Goal: Navigation & Orientation: Find specific page/section

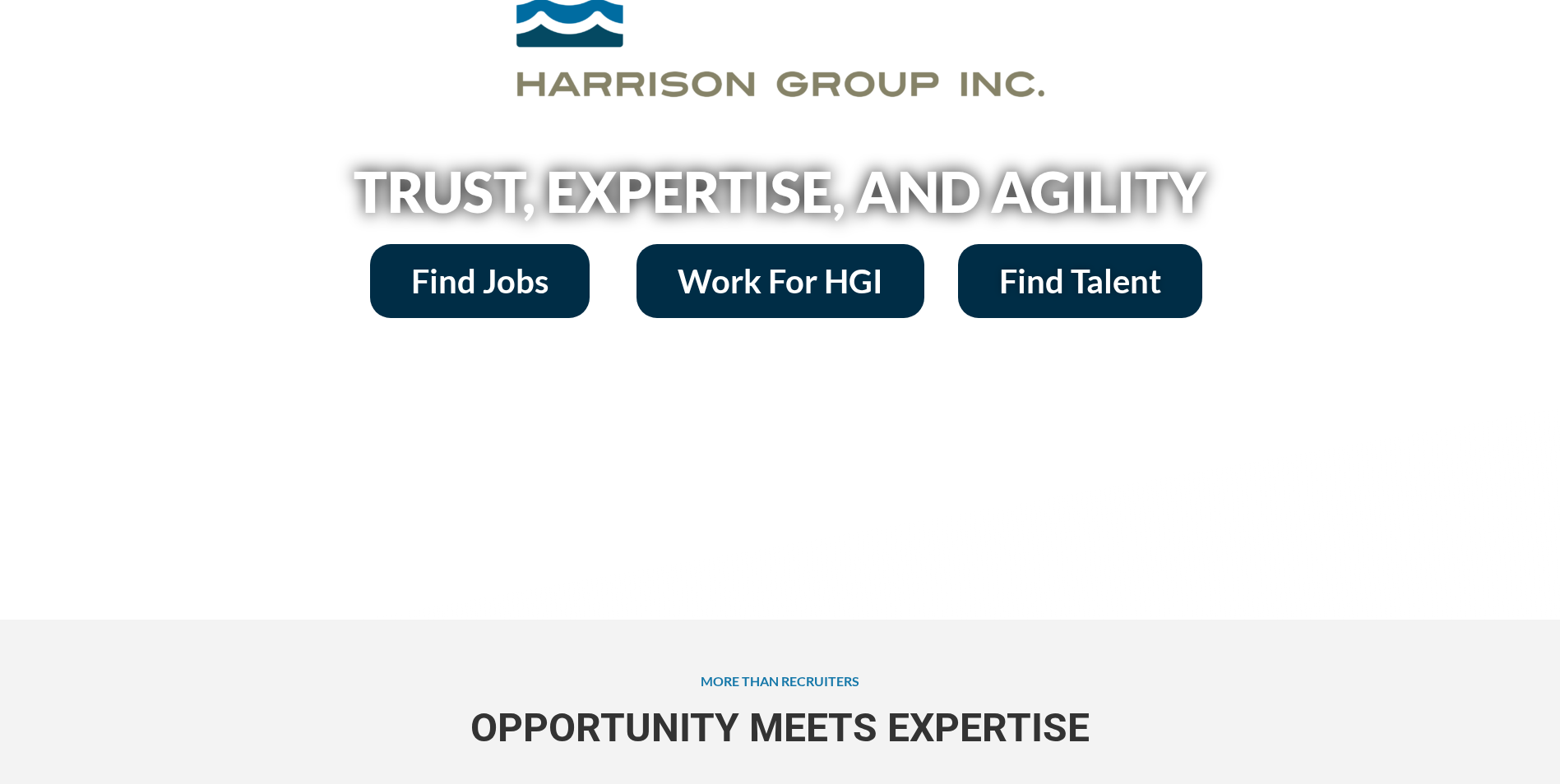
scroll to position [246, 0]
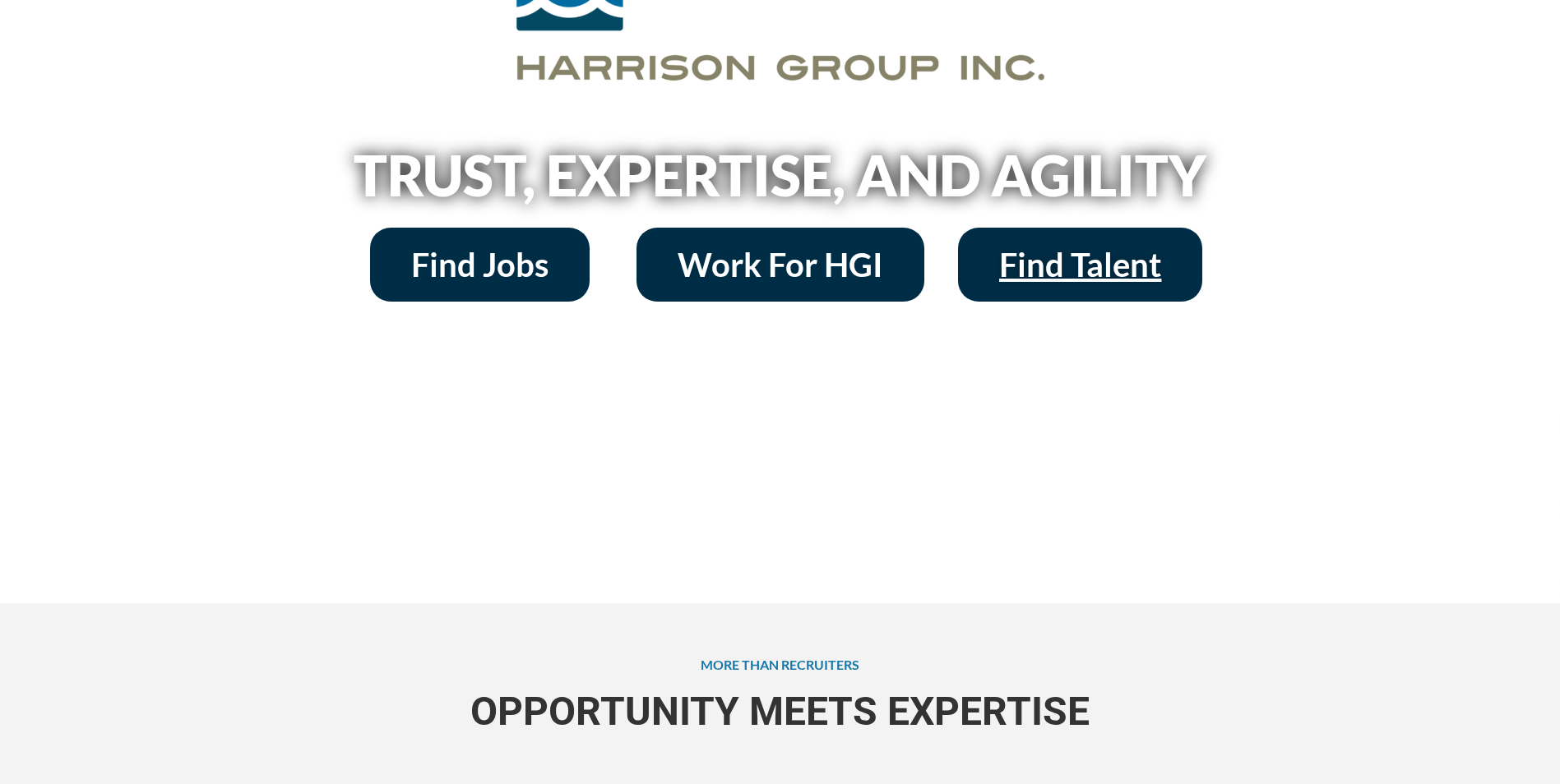
click at [1053, 276] on span "Find Talent" at bounding box center [1080, 265] width 162 height 33
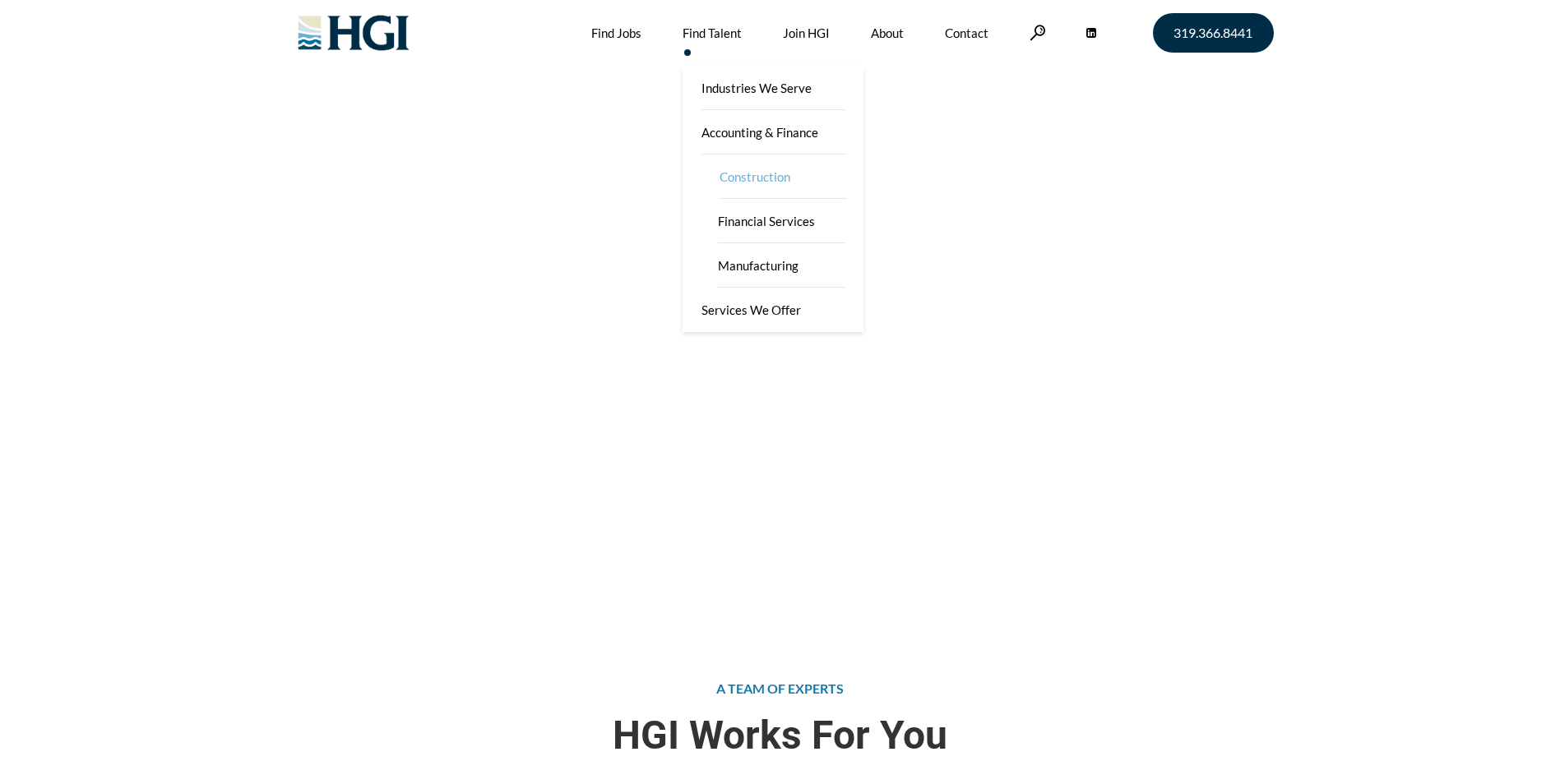
click at [744, 171] on link "Construction" at bounding box center [783, 176] width 165 height 44
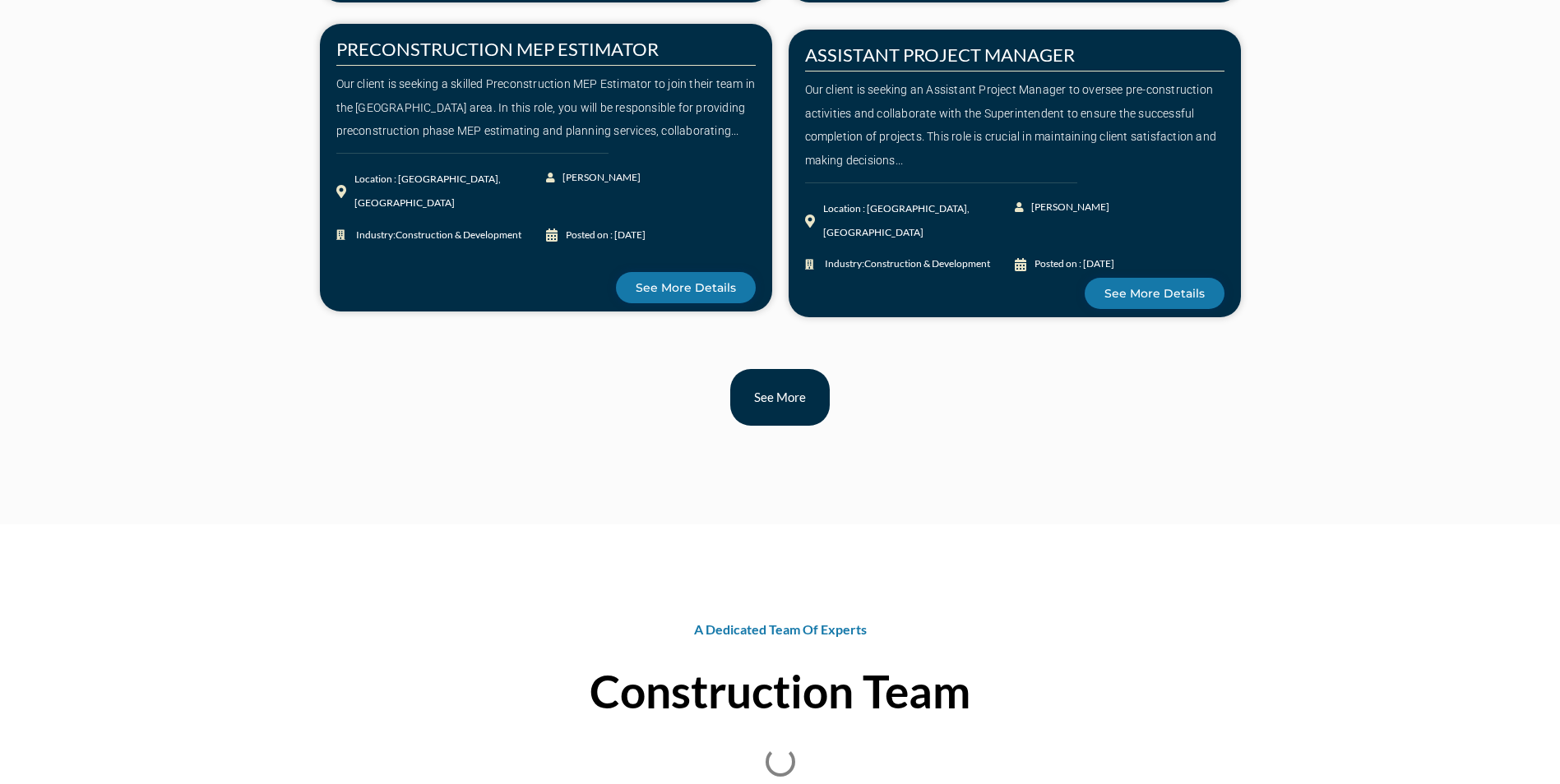
scroll to position [1973, 0]
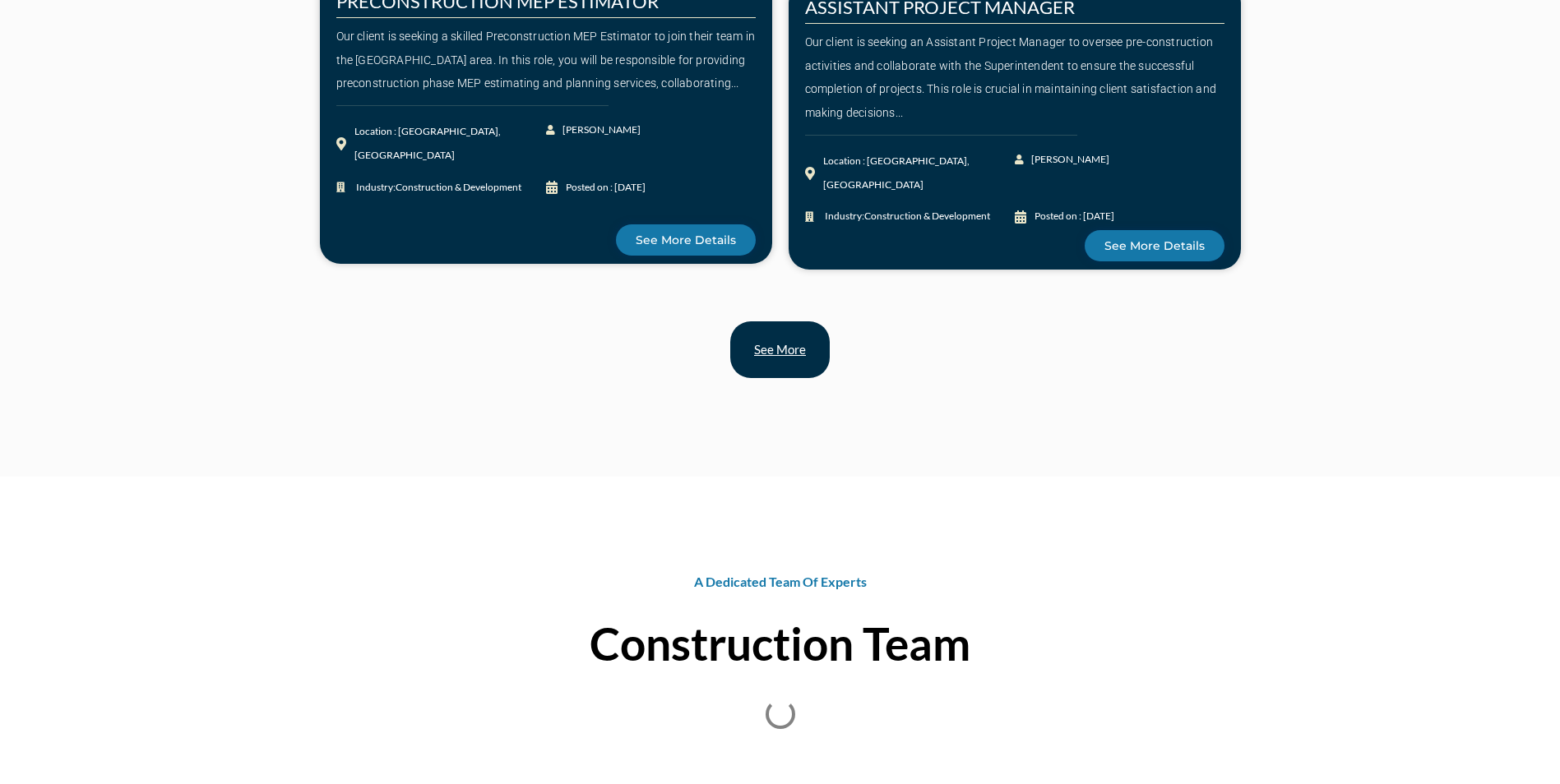
click at [804, 356] on span "See more" at bounding box center [780, 350] width 52 height 12
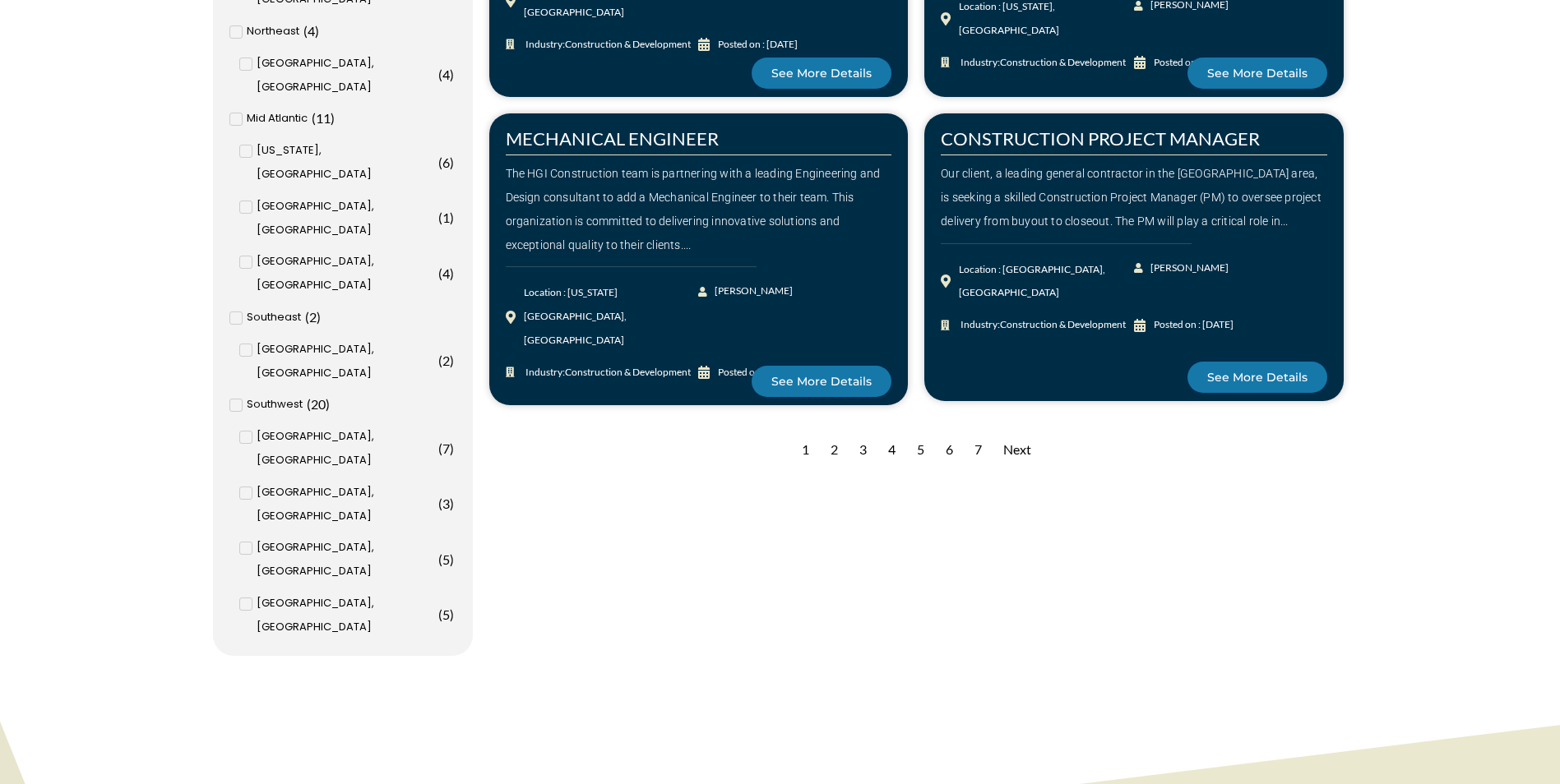
scroll to position [1808, 0]
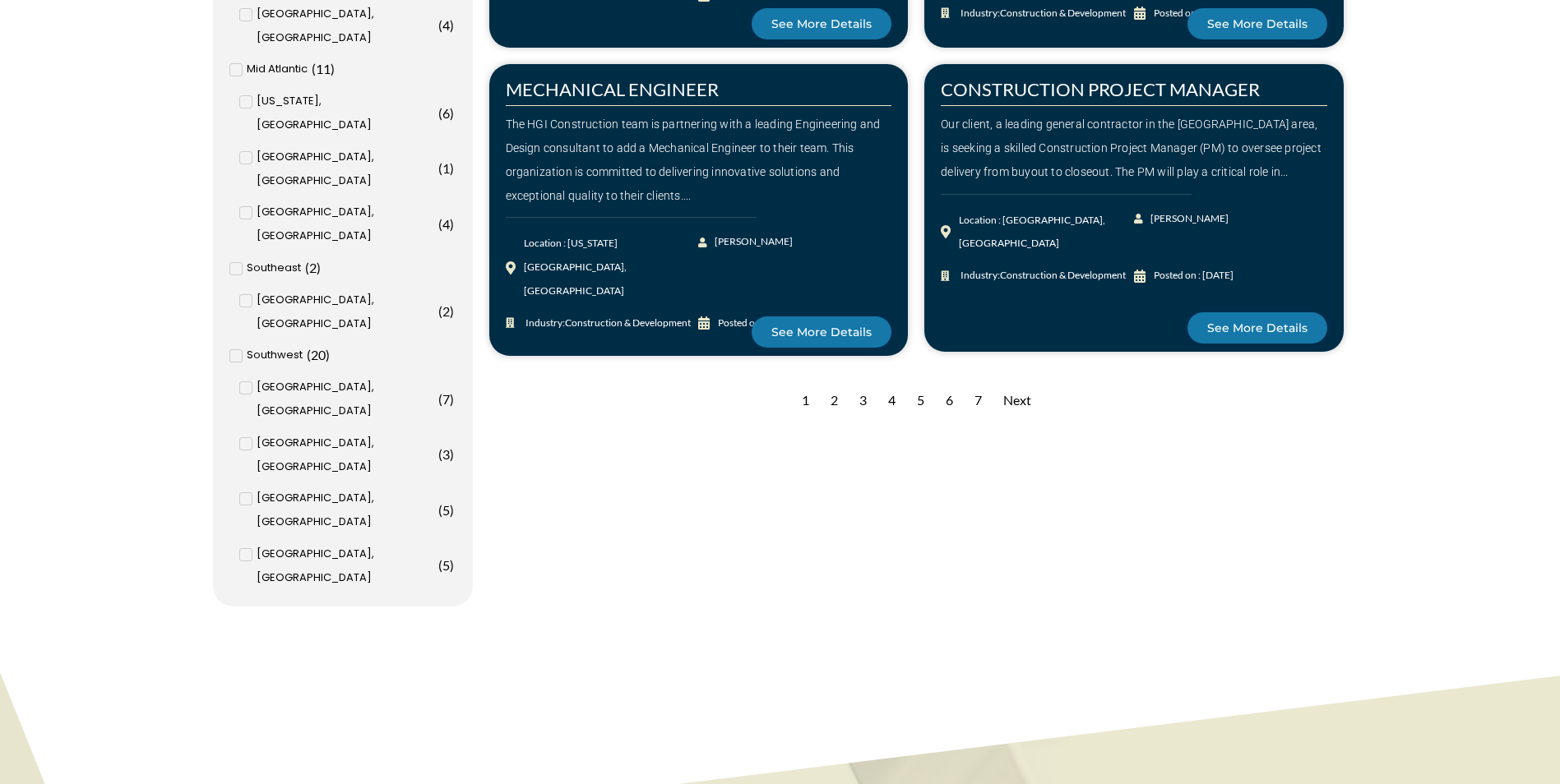
click at [1026, 393] on div "Next" at bounding box center [1017, 401] width 44 height 40
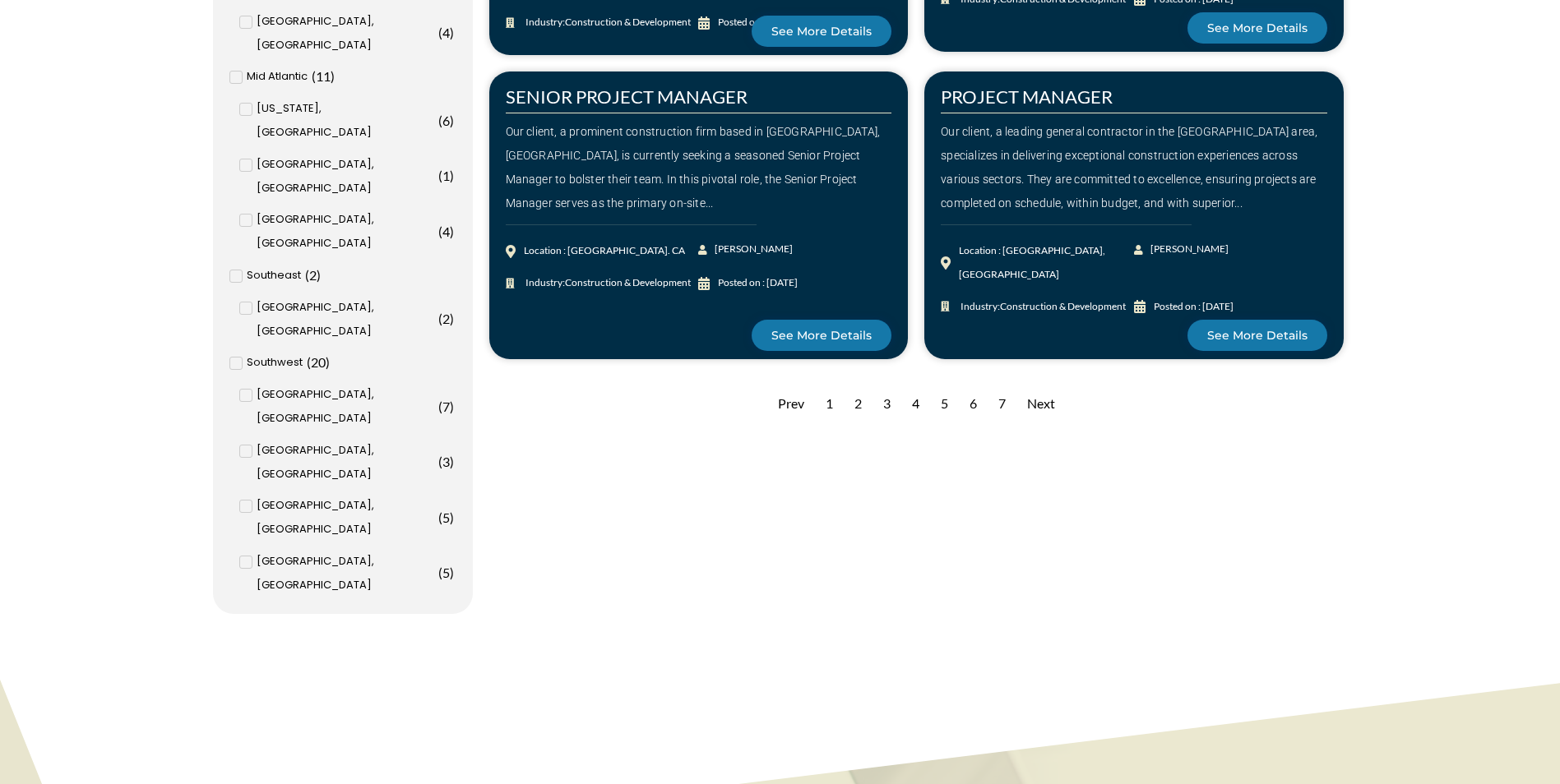
scroll to position [1808, 0]
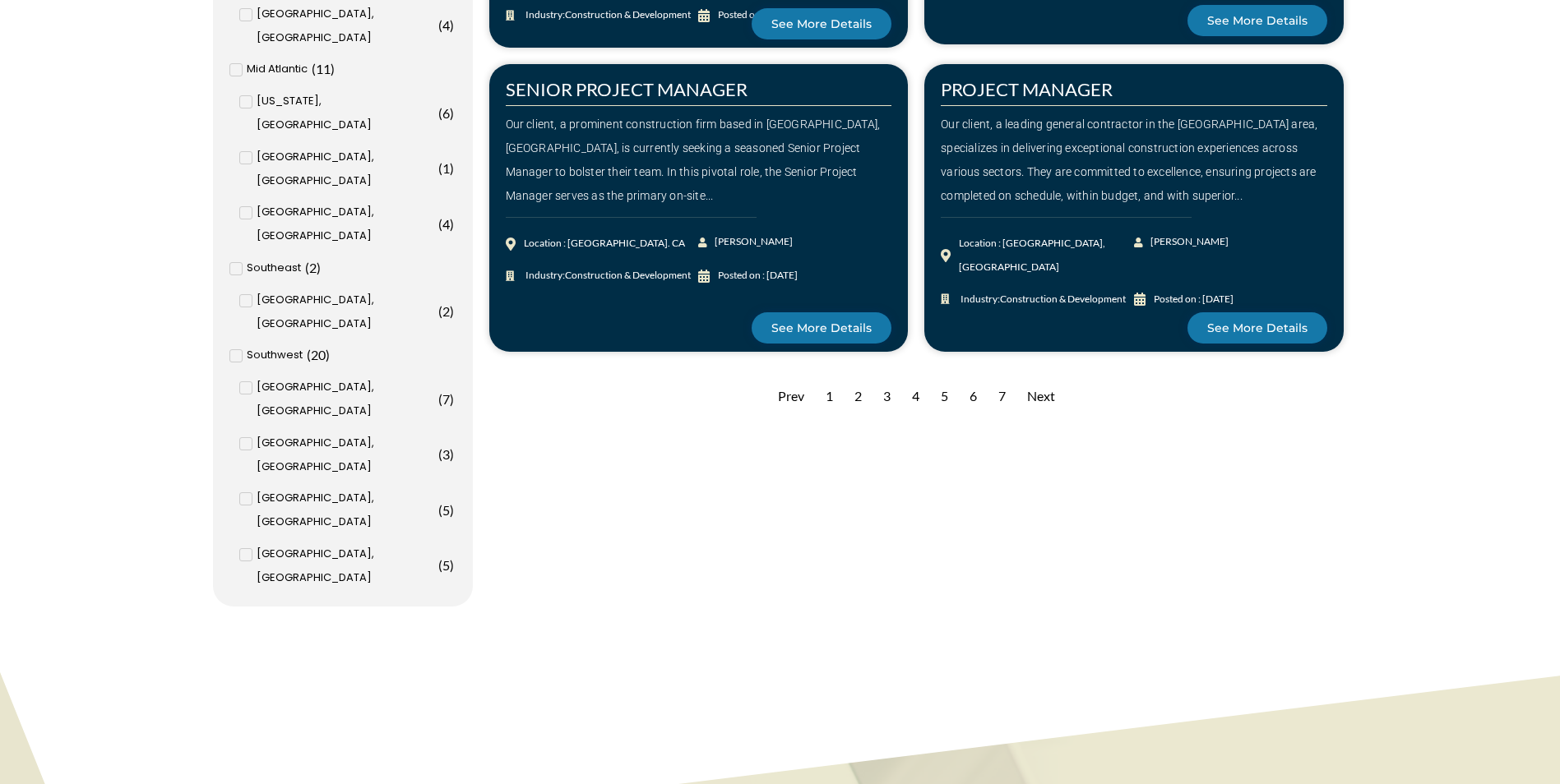
click at [1047, 389] on div "Next" at bounding box center [1040, 396] width 44 height 40
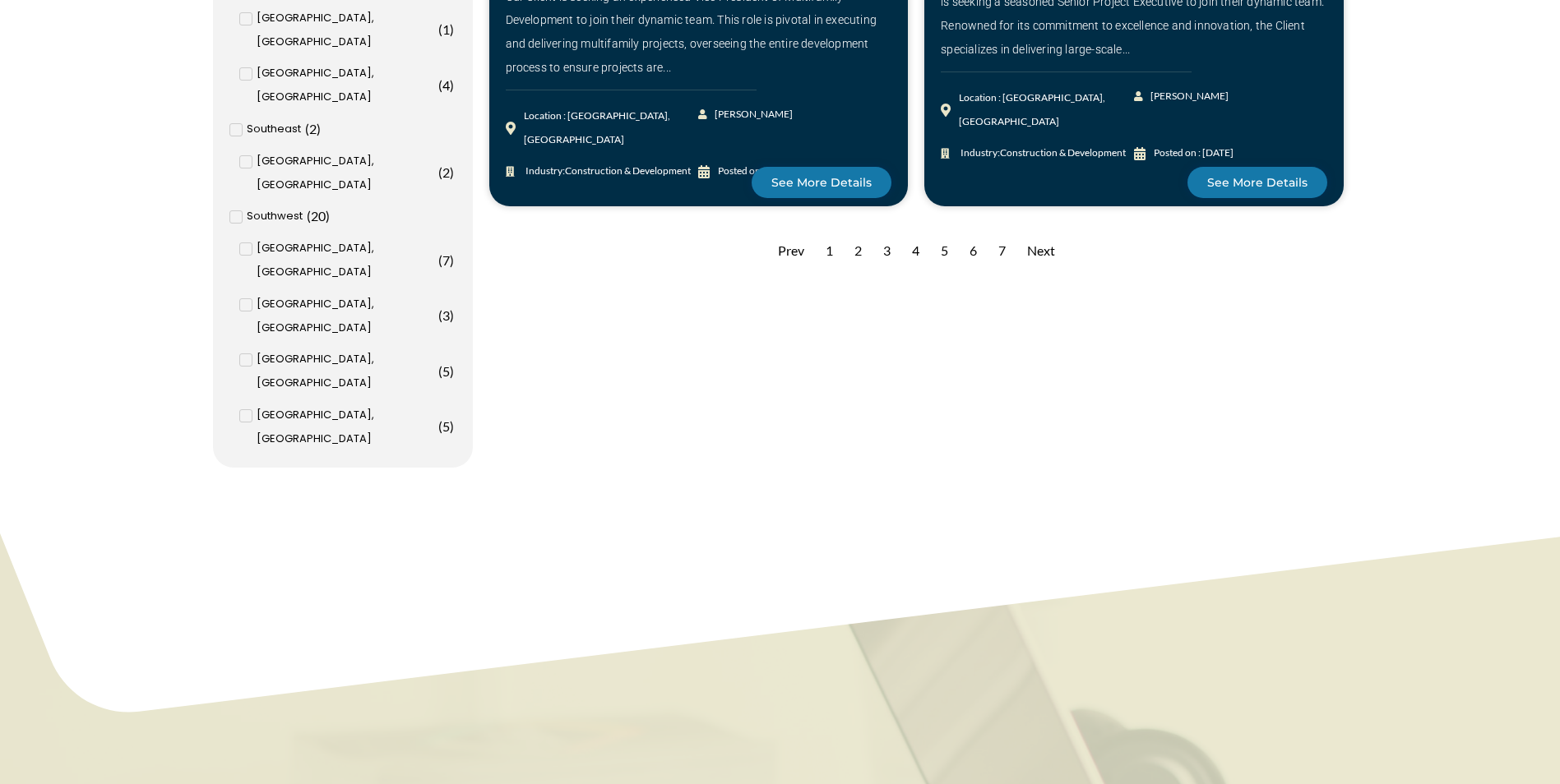
scroll to position [1973, 0]
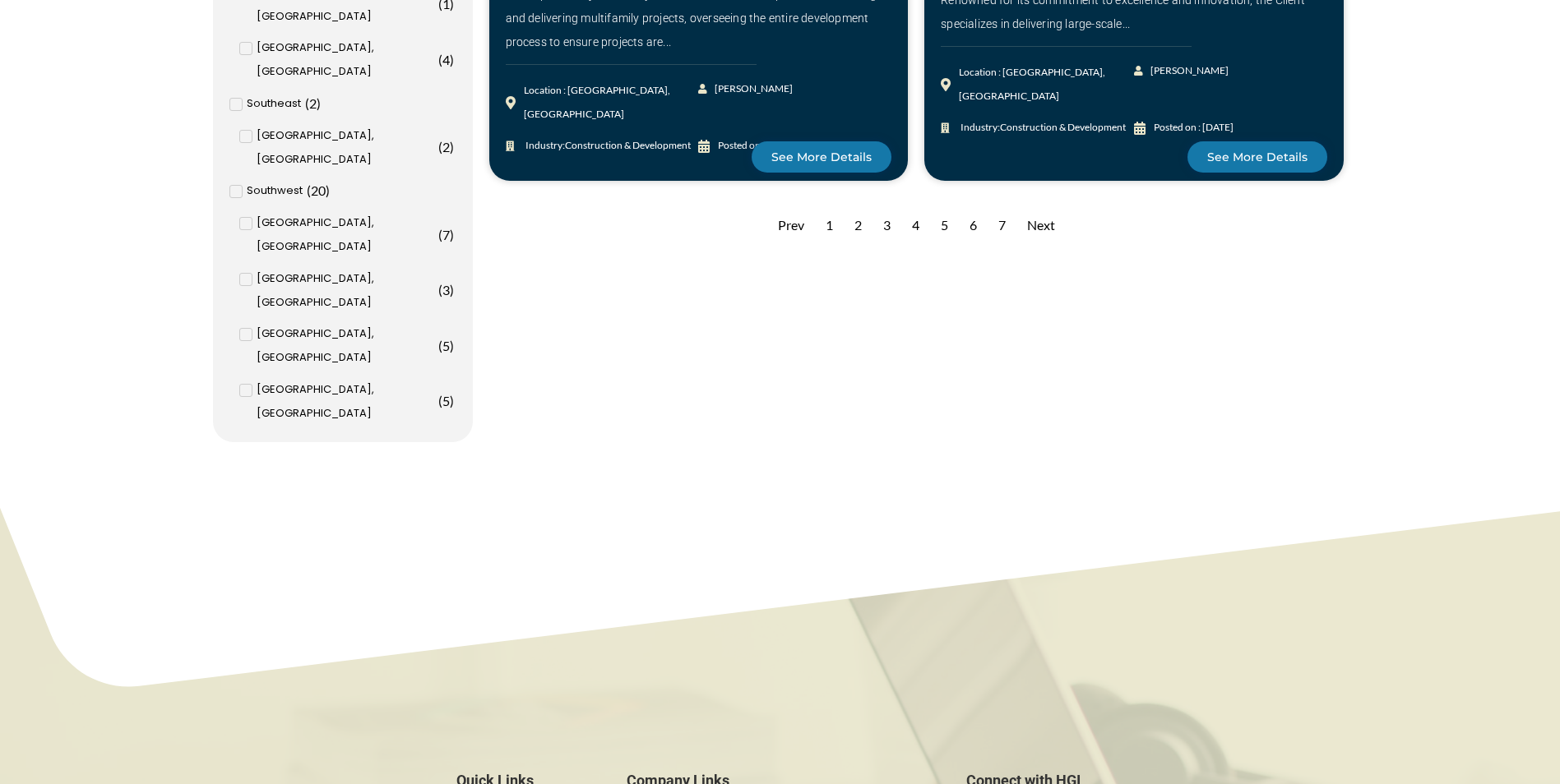
click at [1039, 232] on div "Next" at bounding box center [1040, 225] width 44 height 40
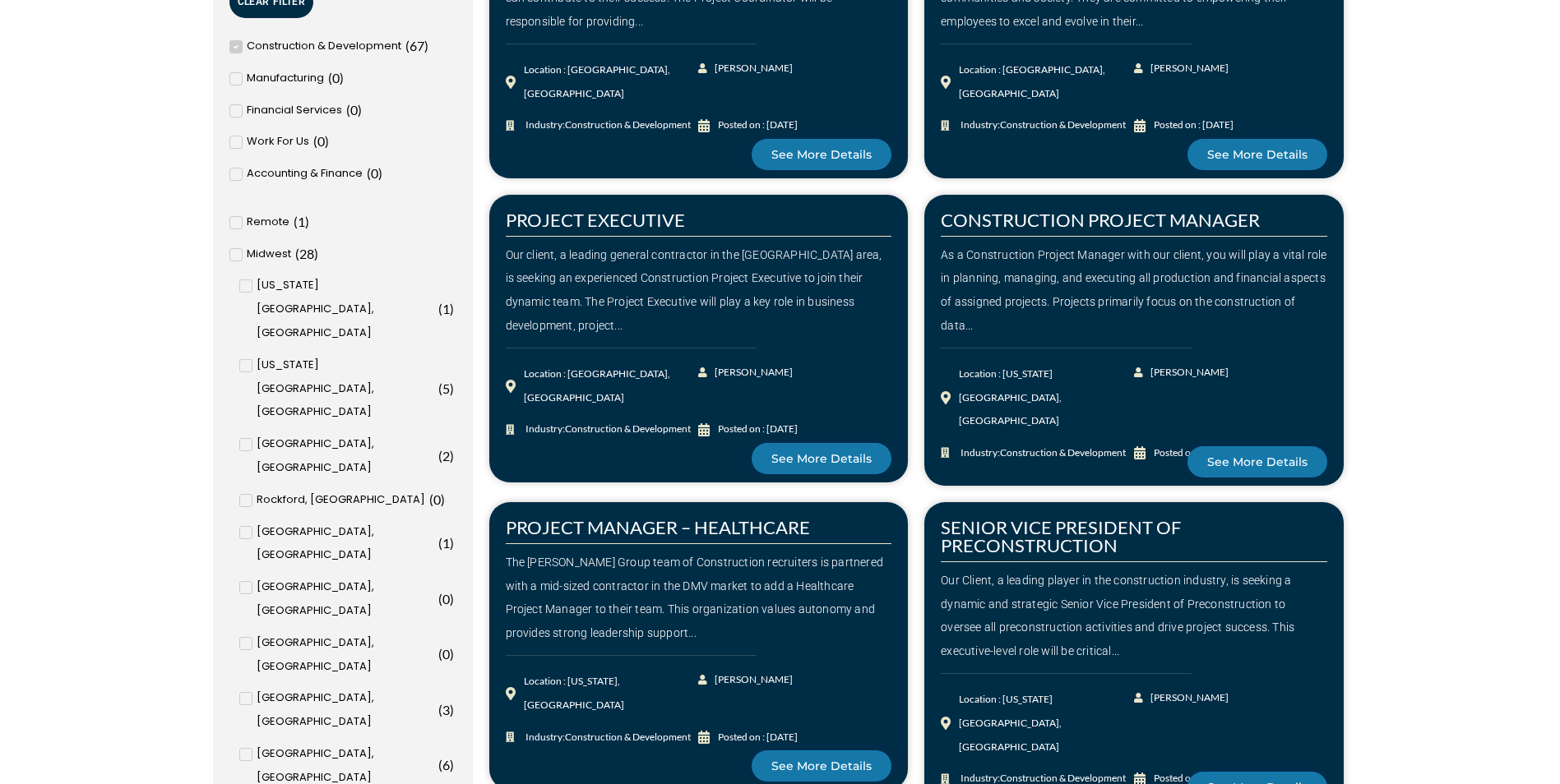
scroll to position [986, 0]
